Goal: Information Seeking & Learning: Learn about a topic

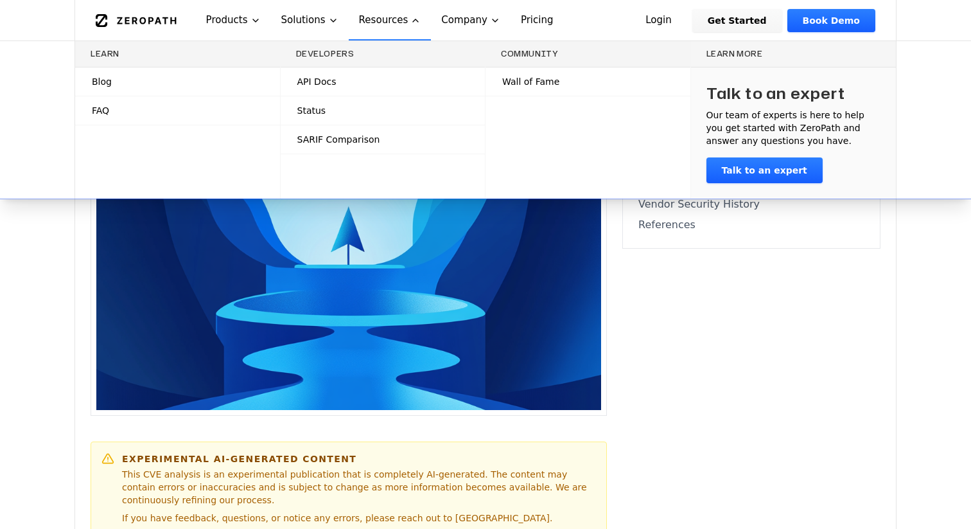
scroll to position [331, 0]
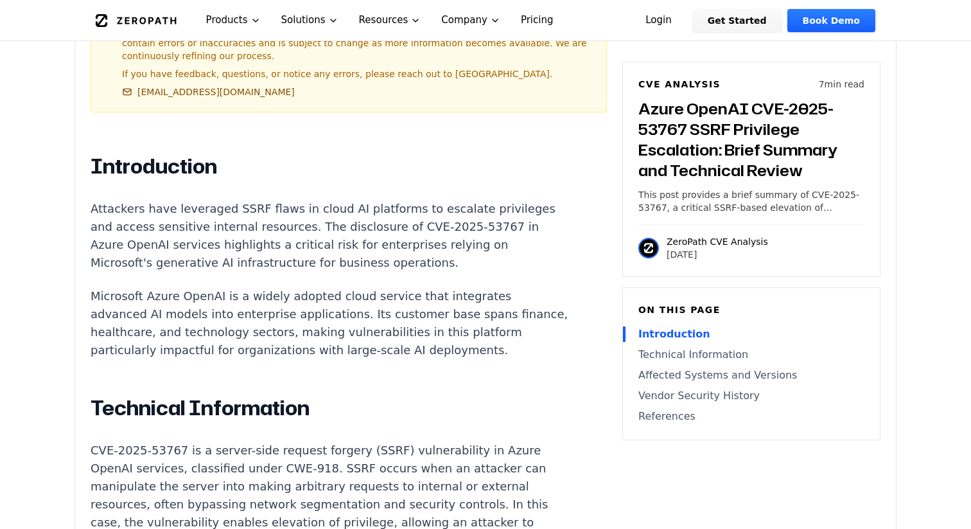
scroll to position [706, 0]
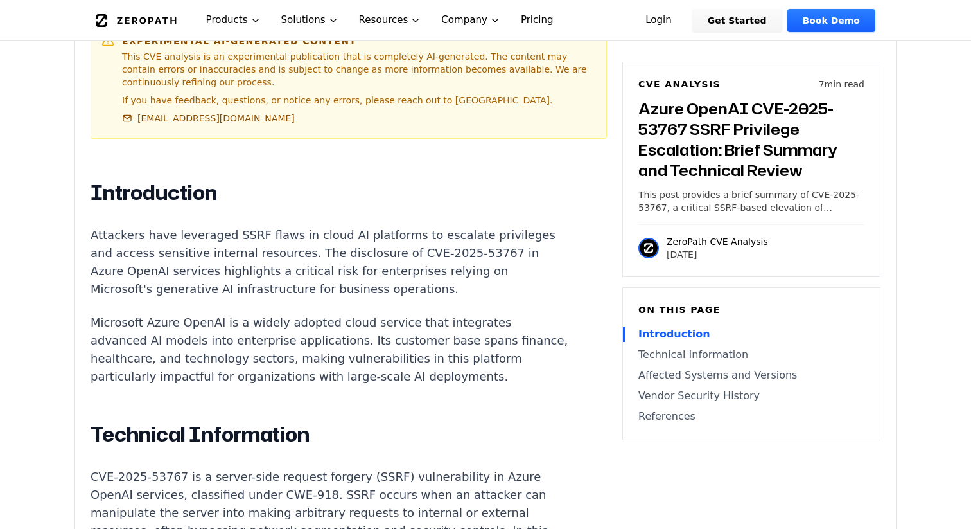
click at [171, 468] on p "CVE-2025-53767 is a server-side request forgery (SSRF) vulnerability in Azure O…" at bounding box center [330, 531] width 478 height 126
copy p "53767"
click at [175, 473] on p "CVE-2025-53767 is a server-side request forgery (SSRF) vulnerability in Azure O…" at bounding box center [330, 531] width 478 height 126
drag, startPoint x: 175, startPoint y: 473, endPoint x: 95, endPoint y: 473, distance: 79.6
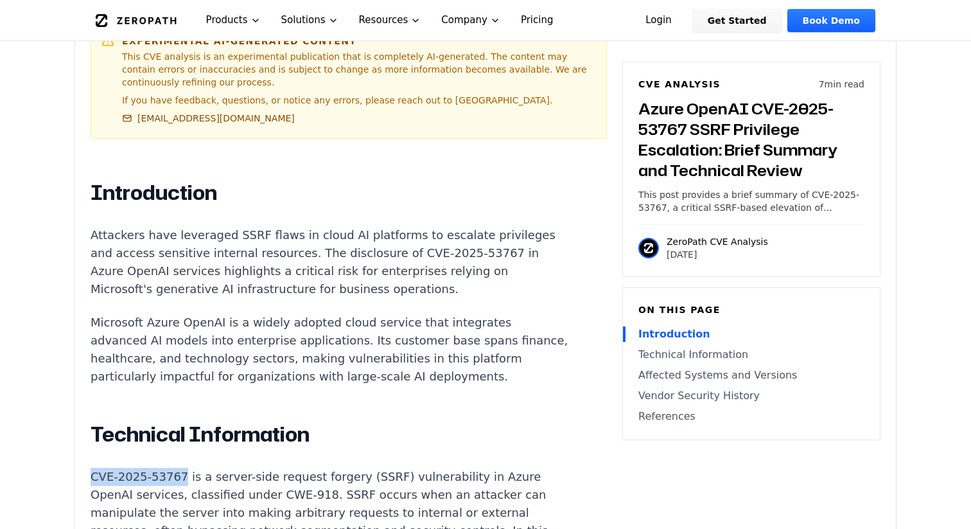
click at [95, 473] on p "CVE-2025-53767 is a server-side request forgery (SSRF) vulnerability in Azure O…" at bounding box center [330, 531] width 478 height 126
copy p "CVE-2025-53767"
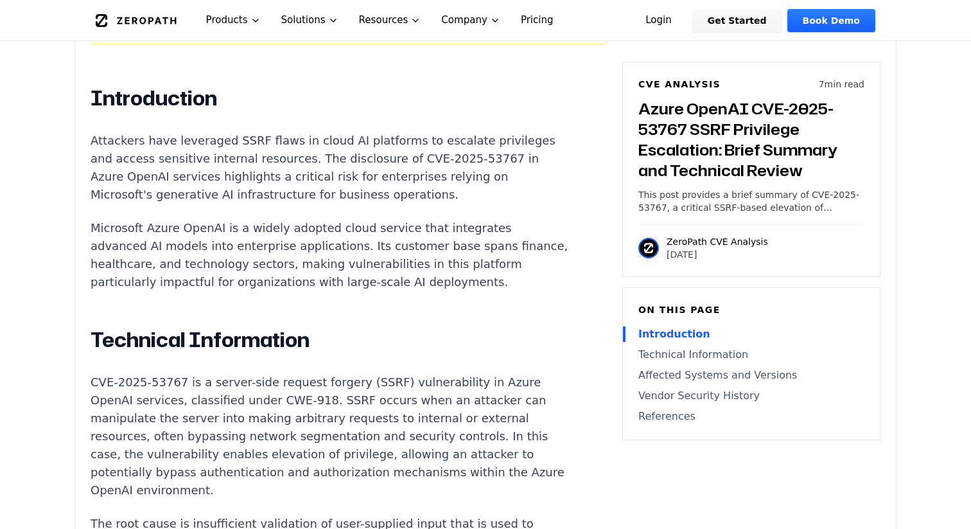
scroll to position [900, 0]
